Goal: Subscribe to service/newsletter

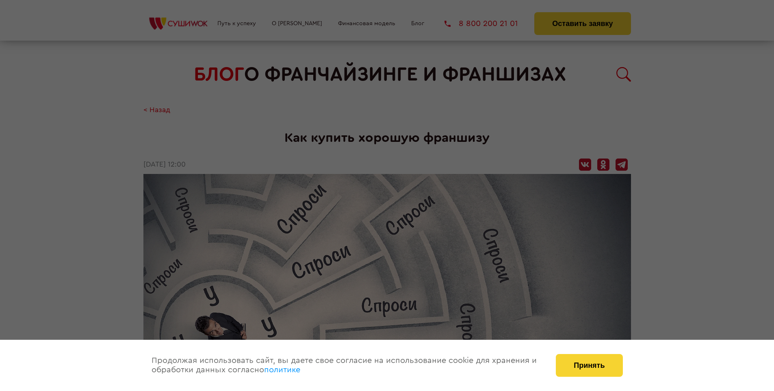
scroll to position [1022, 0]
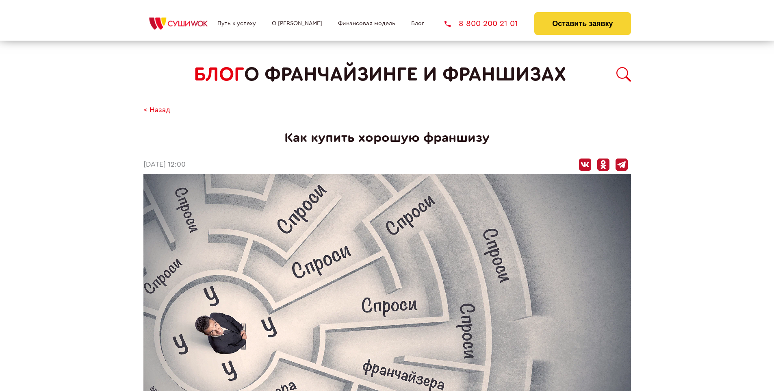
scroll to position [1022, 0]
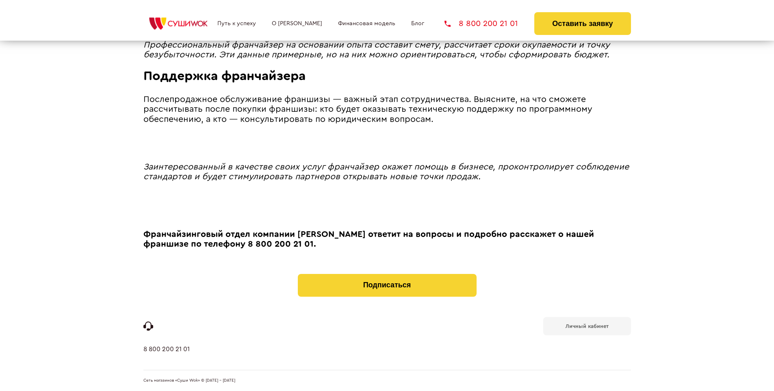
click at [587, 325] on b "Личный кабинет" at bounding box center [586, 325] width 43 height 5
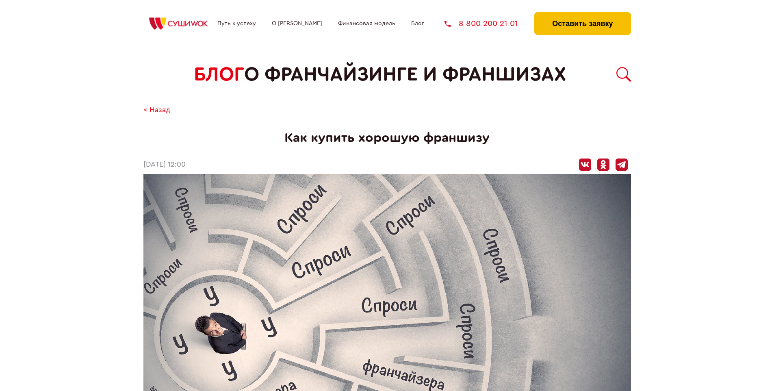
click at [582, 14] on button "Оставить заявку" at bounding box center [582, 23] width 96 height 23
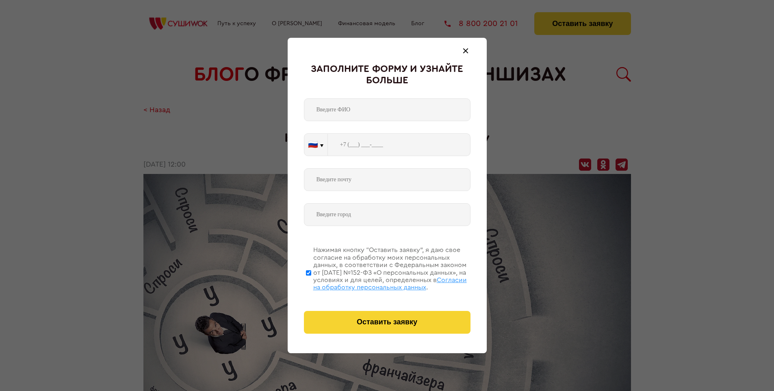
click at [377, 282] on span "Согласии на обработку персональных данных" at bounding box center [390, 284] width 154 height 14
click at [311, 282] on input "Нажимая кнопку “Оставить заявку”, я даю свое согласие на обработку моих персона…" at bounding box center [308, 272] width 5 height 65
checkbox input "false"
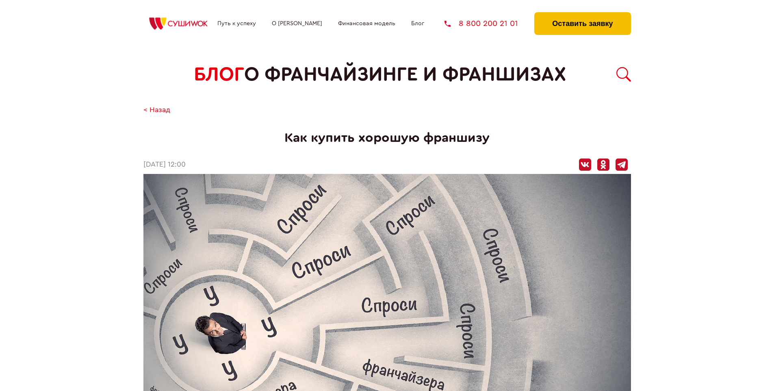
click at [582, 14] on button "Оставить заявку" at bounding box center [582, 23] width 96 height 23
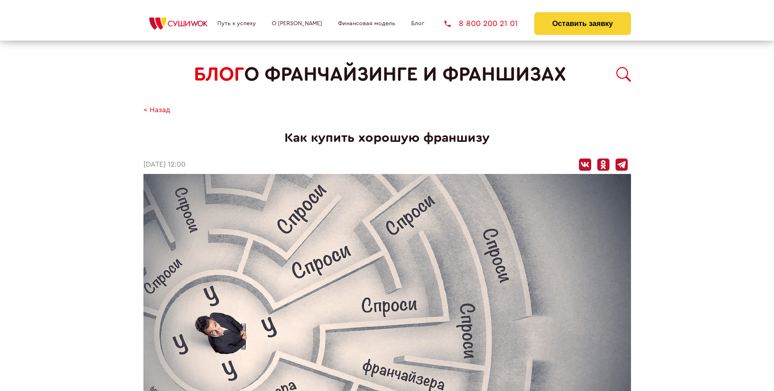
scroll to position [1022, 0]
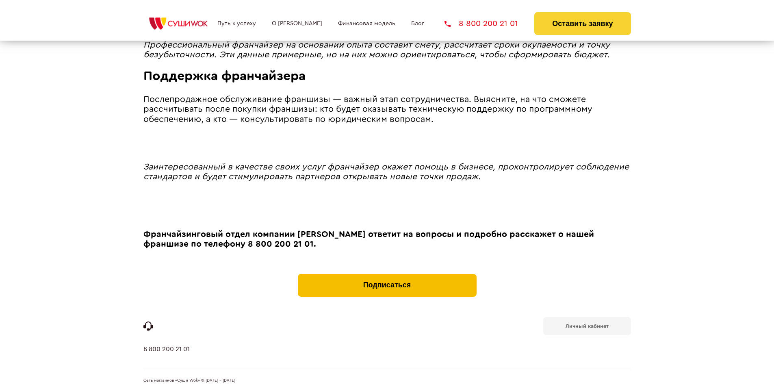
click at [387, 275] on button "Подписаться" at bounding box center [387, 285] width 179 height 23
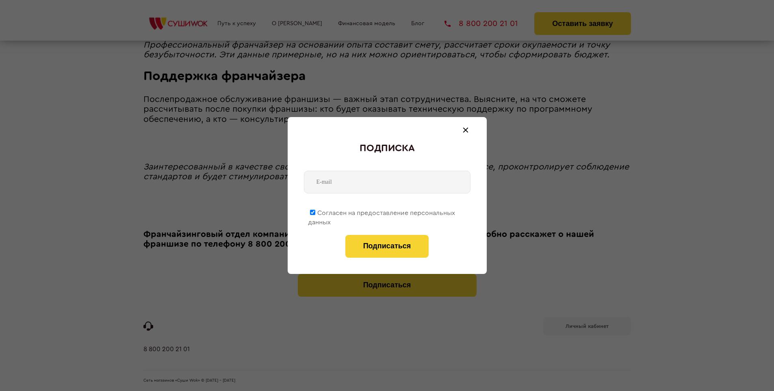
click at [382, 211] on span "Согласен на предоставление персональных данных" at bounding box center [381, 218] width 147 height 16
click at [315, 211] on input "Согласен на предоставление персональных данных" at bounding box center [312, 212] width 5 height 5
checkbox input "false"
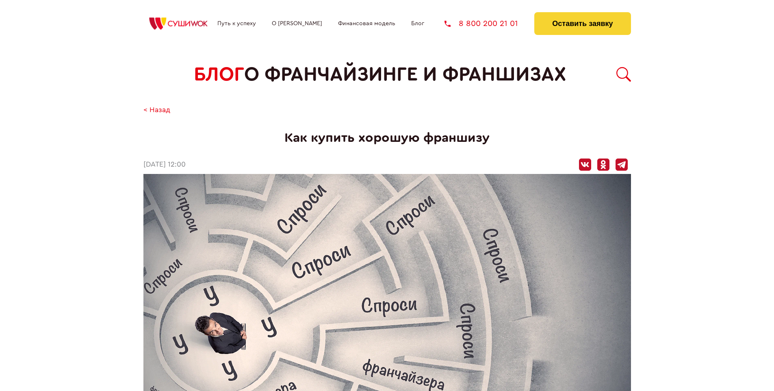
scroll to position [1022, 0]
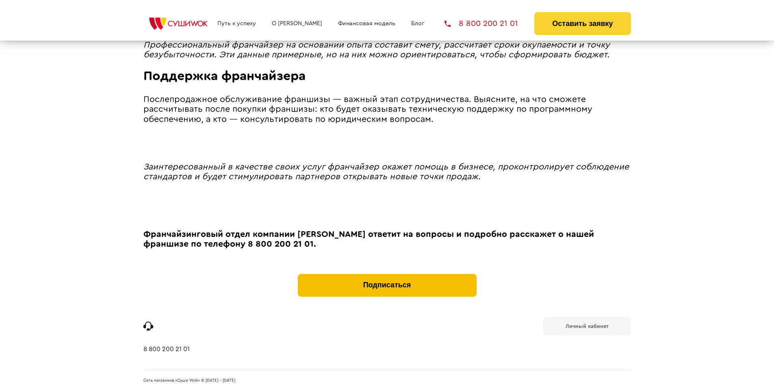
click at [387, 275] on button "Подписаться" at bounding box center [387, 285] width 179 height 23
